Goal: Navigation & Orientation: Understand site structure

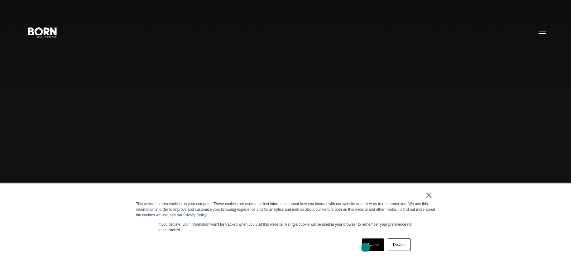
click at [365, 248] on link "Accept" at bounding box center [373, 245] width 22 height 12
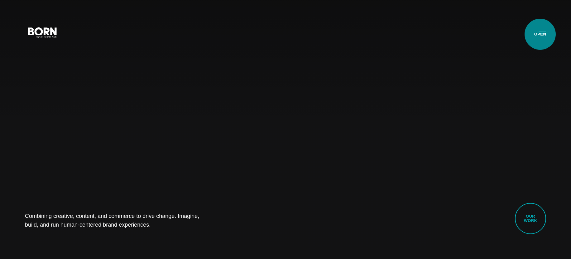
click at [540, 34] on button "Primary Menu" at bounding box center [542, 32] width 15 height 13
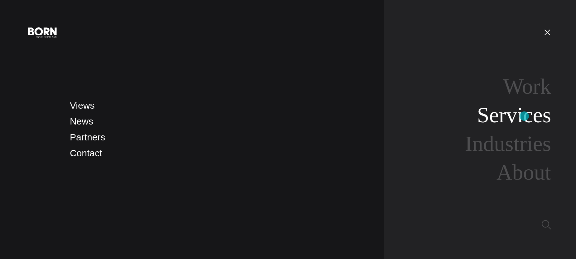
click at [524, 116] on link "Services" at bounding box center [514, 115] width 74 height 24
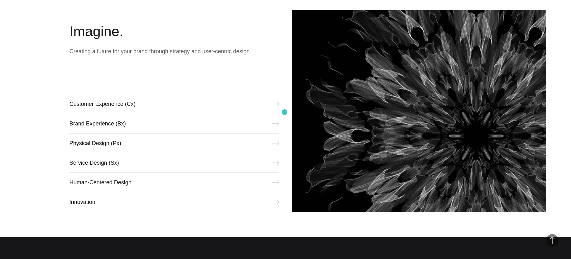
scroll to position [274, 0]
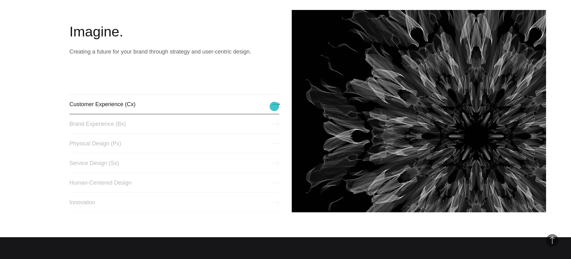
click at [274, 107] on link "Customer Experience (Cx)" at bounding box center [175, 104] width 210 height 20
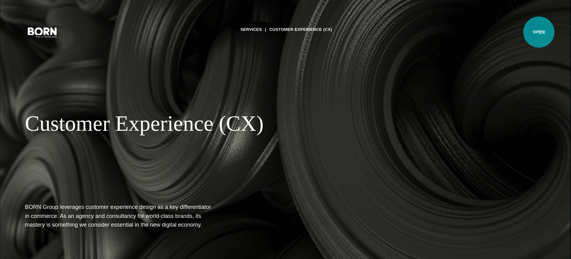
click at [539, 32] on button "Primary Menu" at bounding box center [542, 32] width 15 height 13
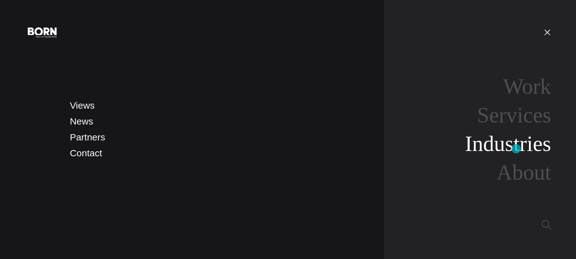
click at [516, 149] on link "Industries" at bounding box center [508, 144] width 86 height 24
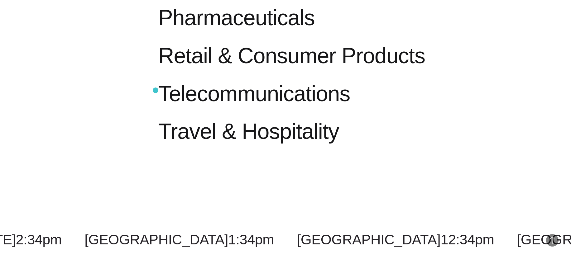
scroll to position [961, 0]
